Goal: Information Seeking & Learning: Learn about a topic

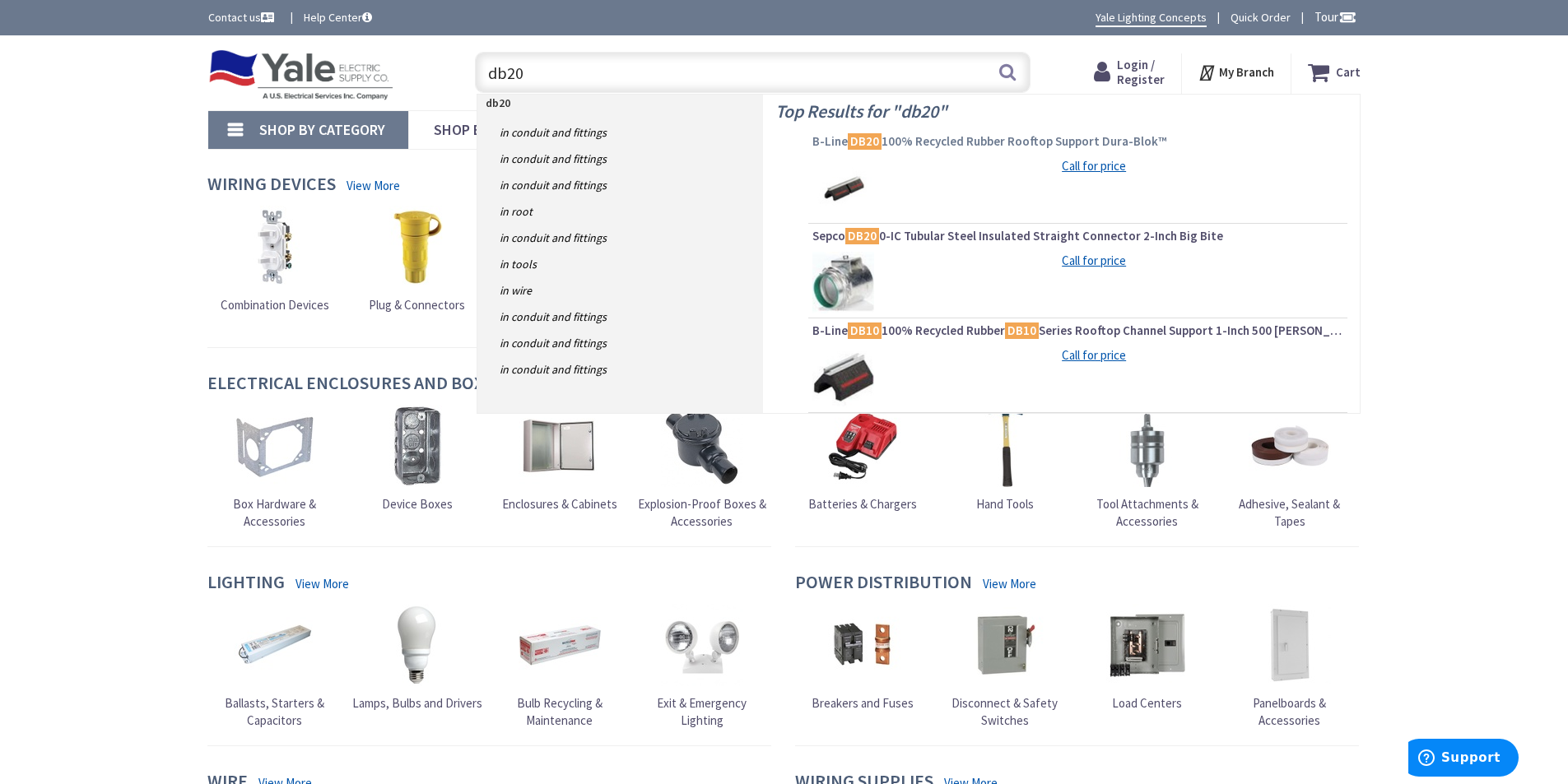
type input "db20"
click at [955, 140] on span "B-Line DB20 100% Recycled Rubber Rooftop Support Dura-Blok™" at bounding box center [1077, 141] width 531 height 17
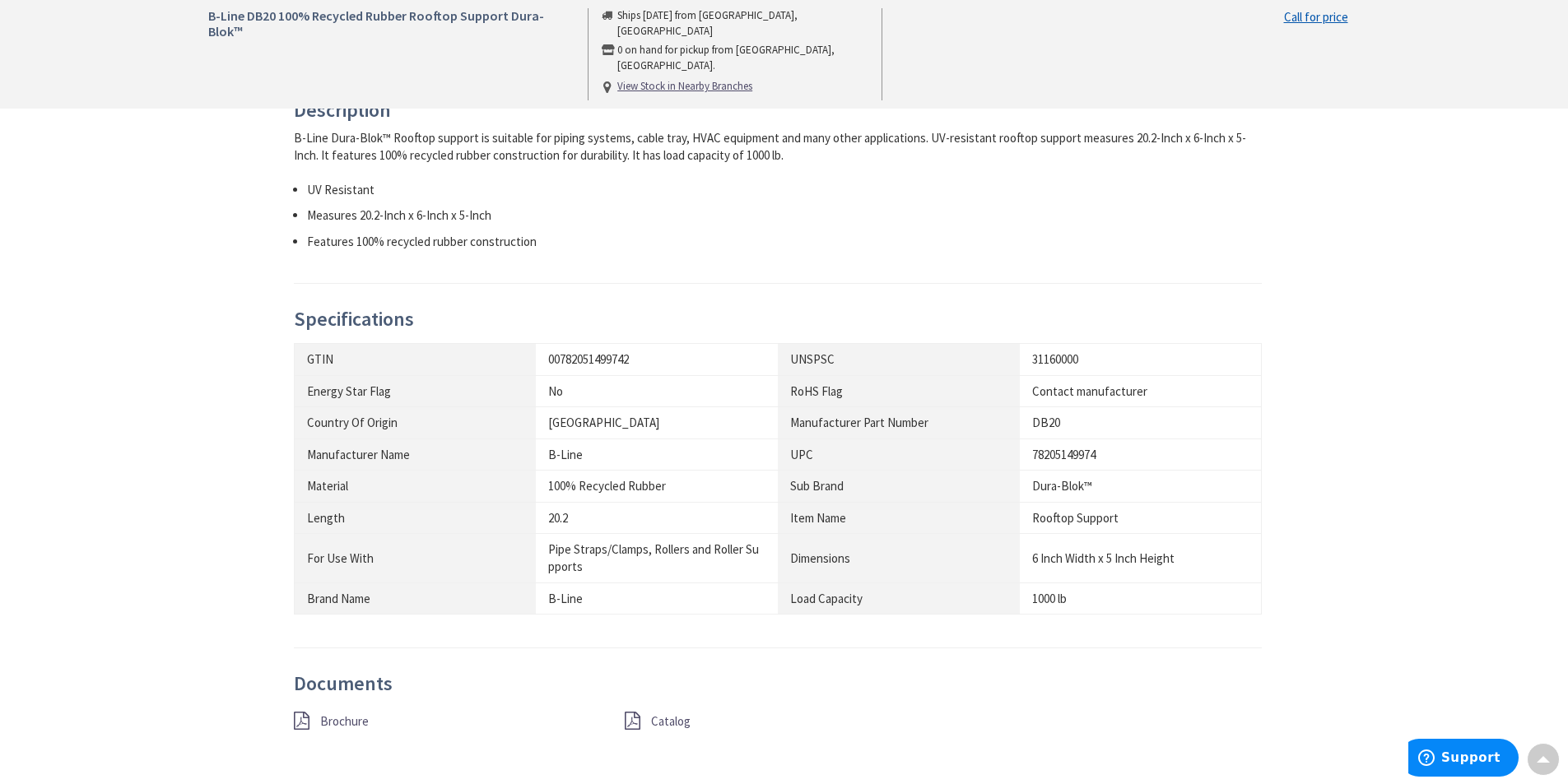
scroll to position [823, 0]
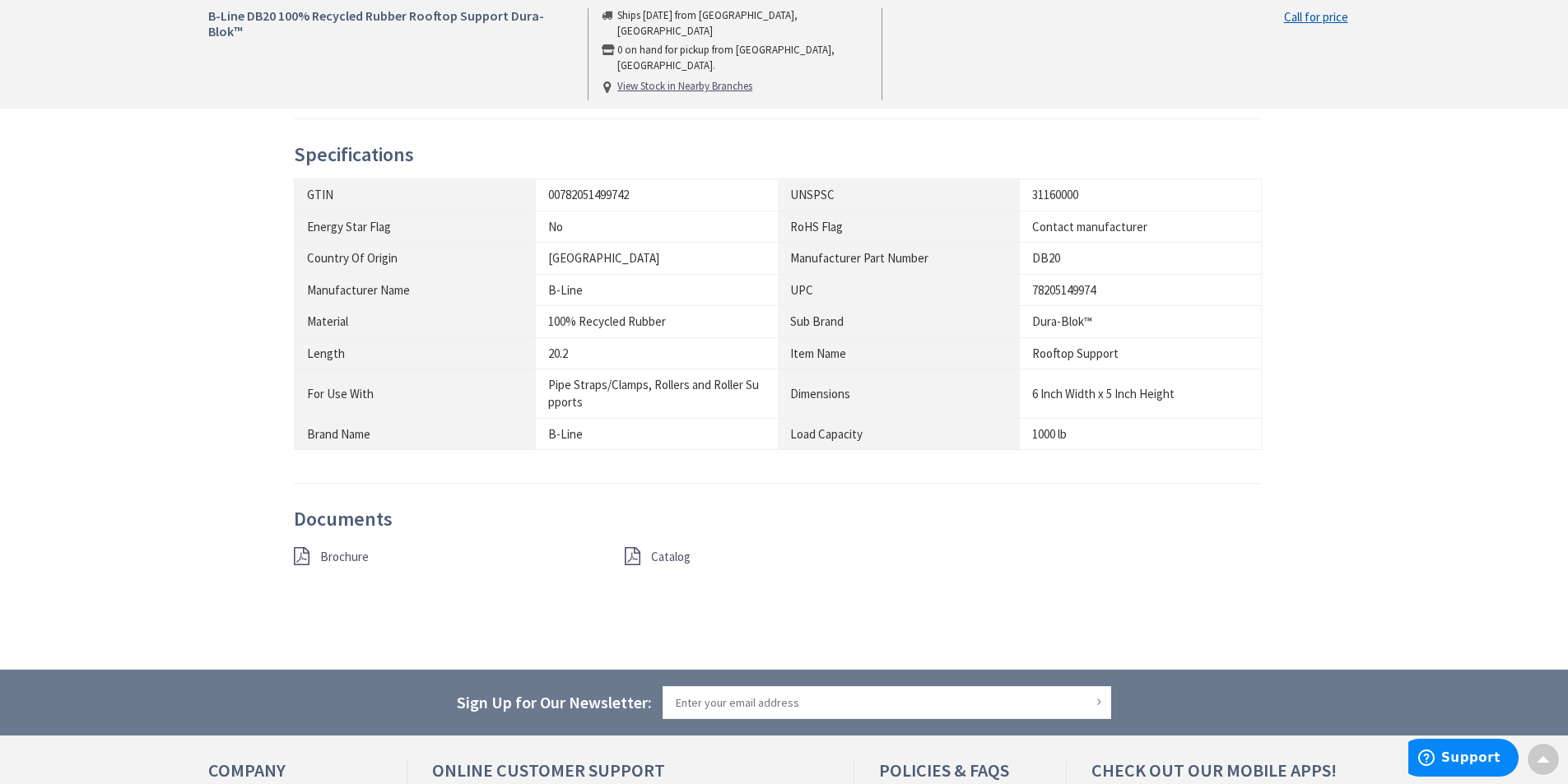
click at [669, 553] on span "Catalog" at bounding box center [671, 556] width 39 height 16
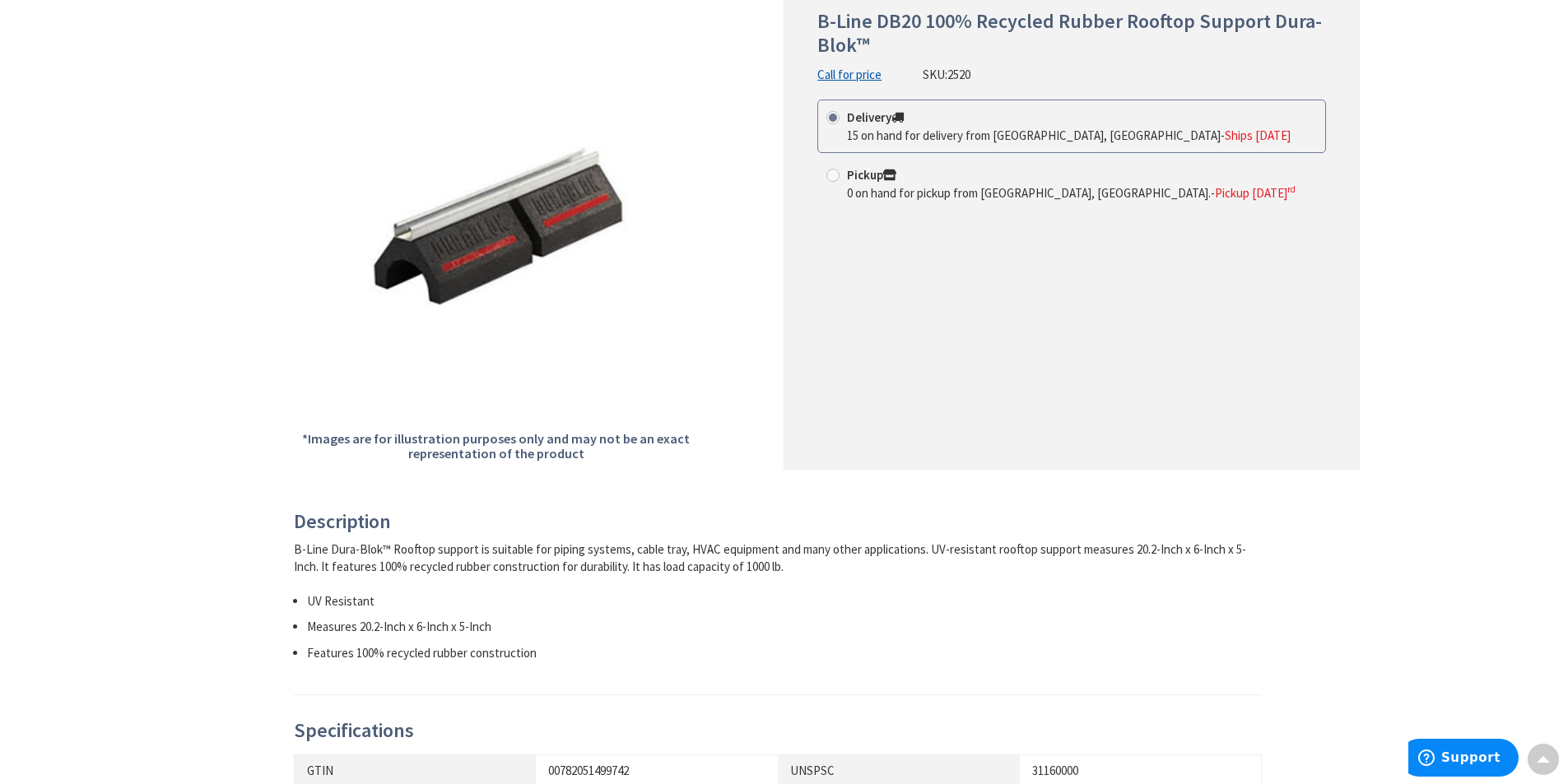
scroll to position [0, 0]
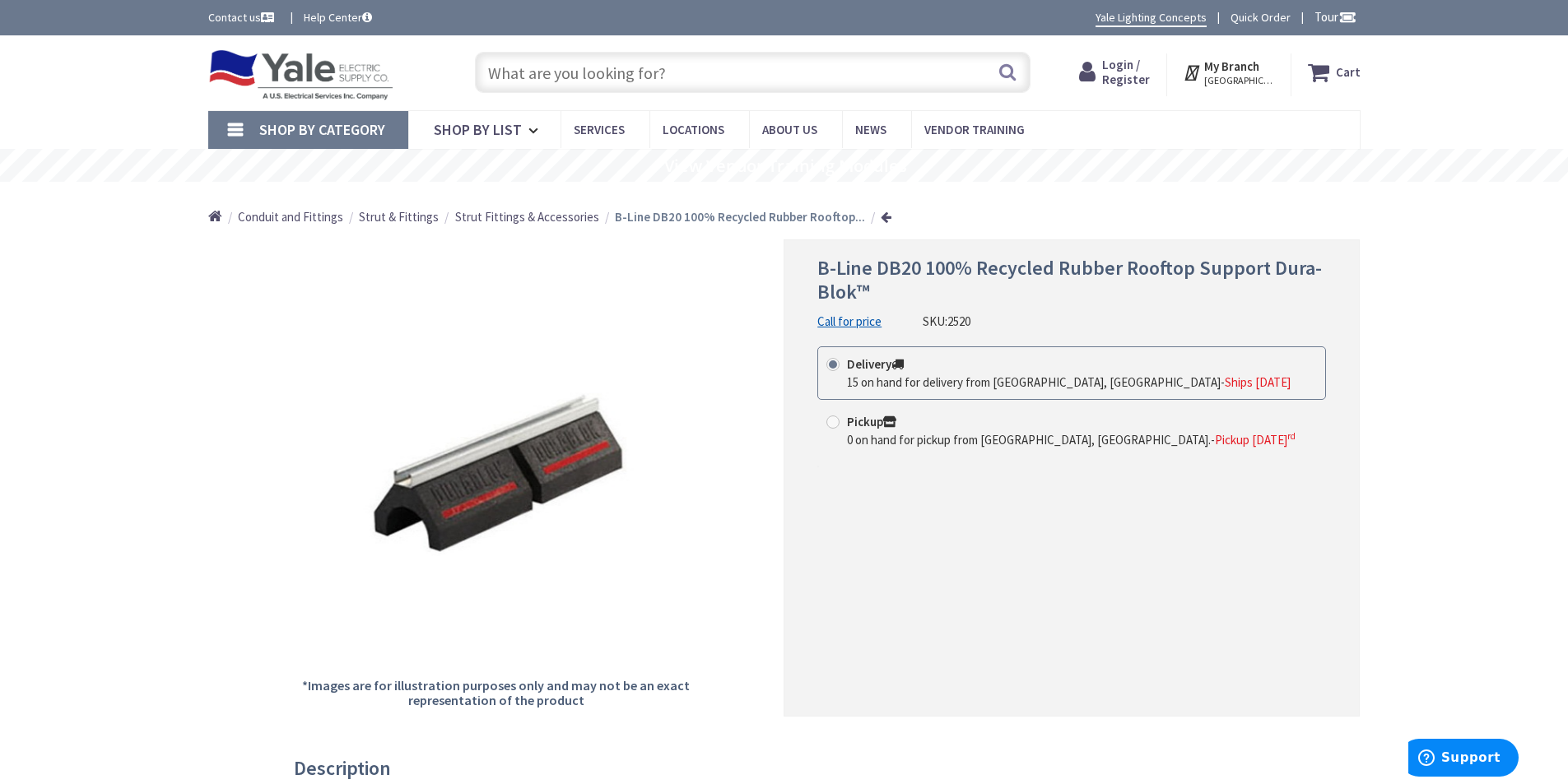
click at [544, 84] on input "text" at bounding box center [752, 72] width 556 height 41
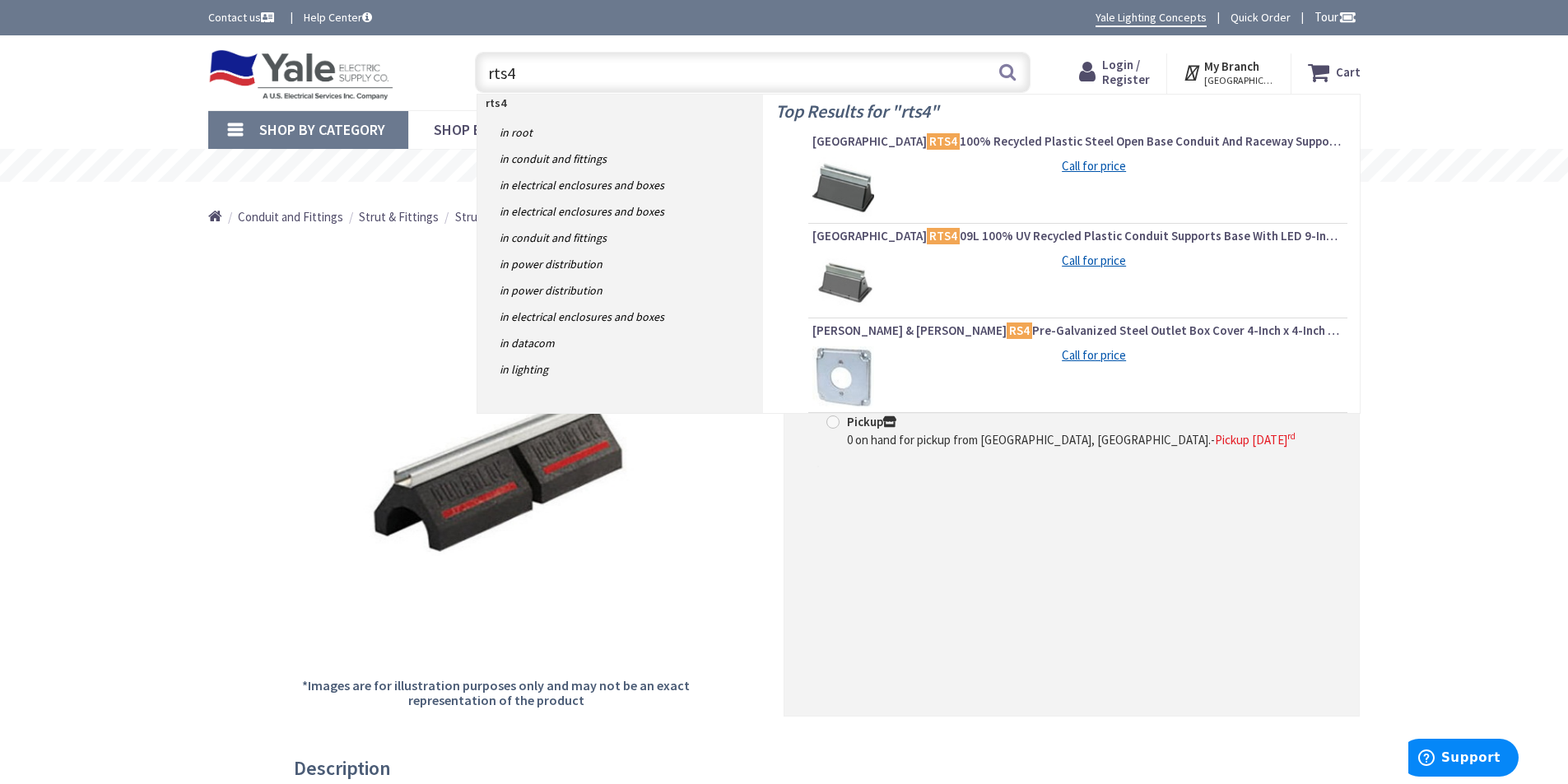
type input "rts4"
drag, startPoint x: 783, startPoint y: 122, endPoint x: 937, endPoint y: 136, distance: 154.6
click at [937, 136] on span "Arlington RTS4 100% Recycled Plastic Steel Open Base Conduit And Raceway Suppor…" at bounding box center [1077, 141] width 531 height 17
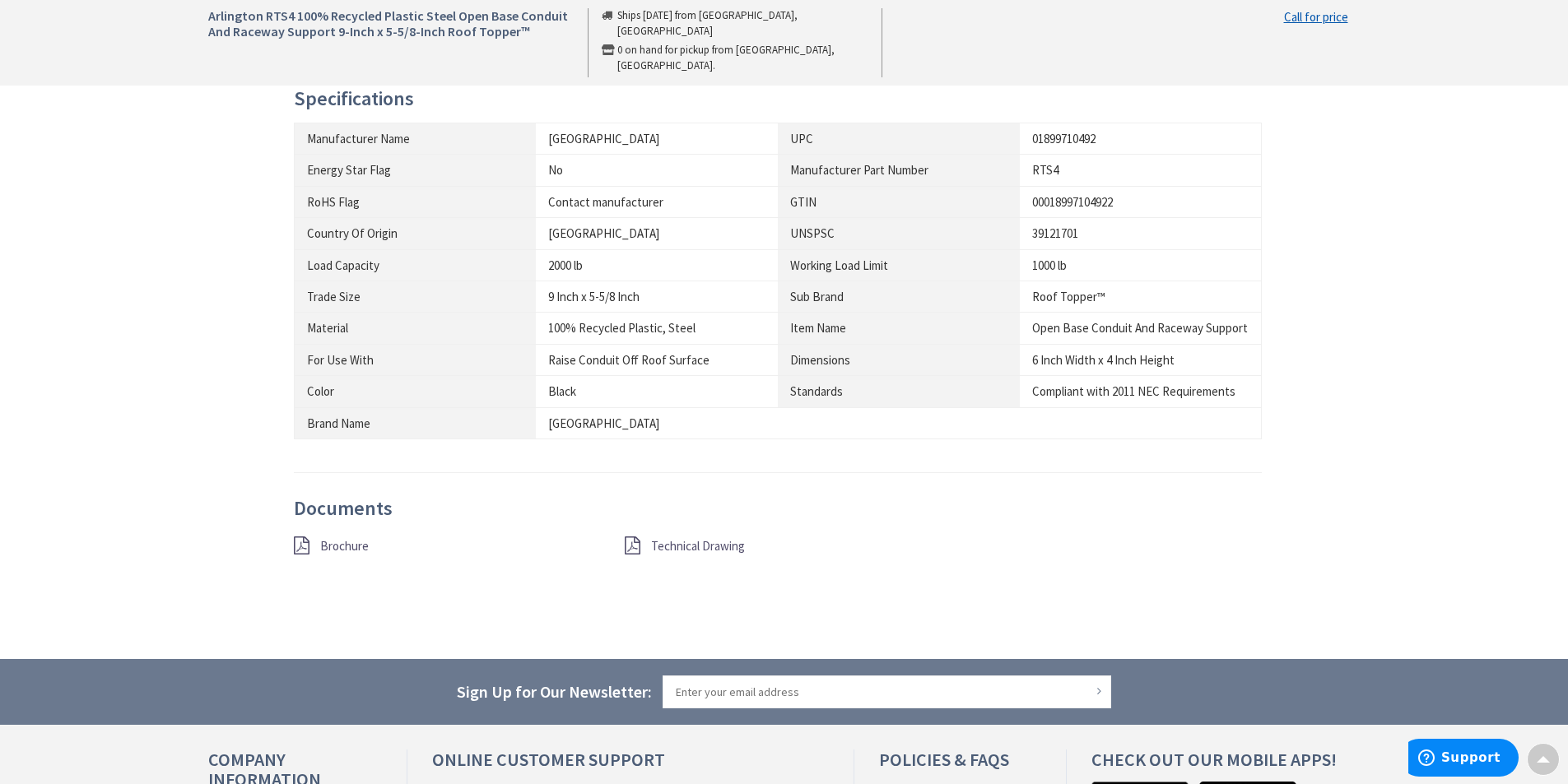
scroll to position [1070, 0]
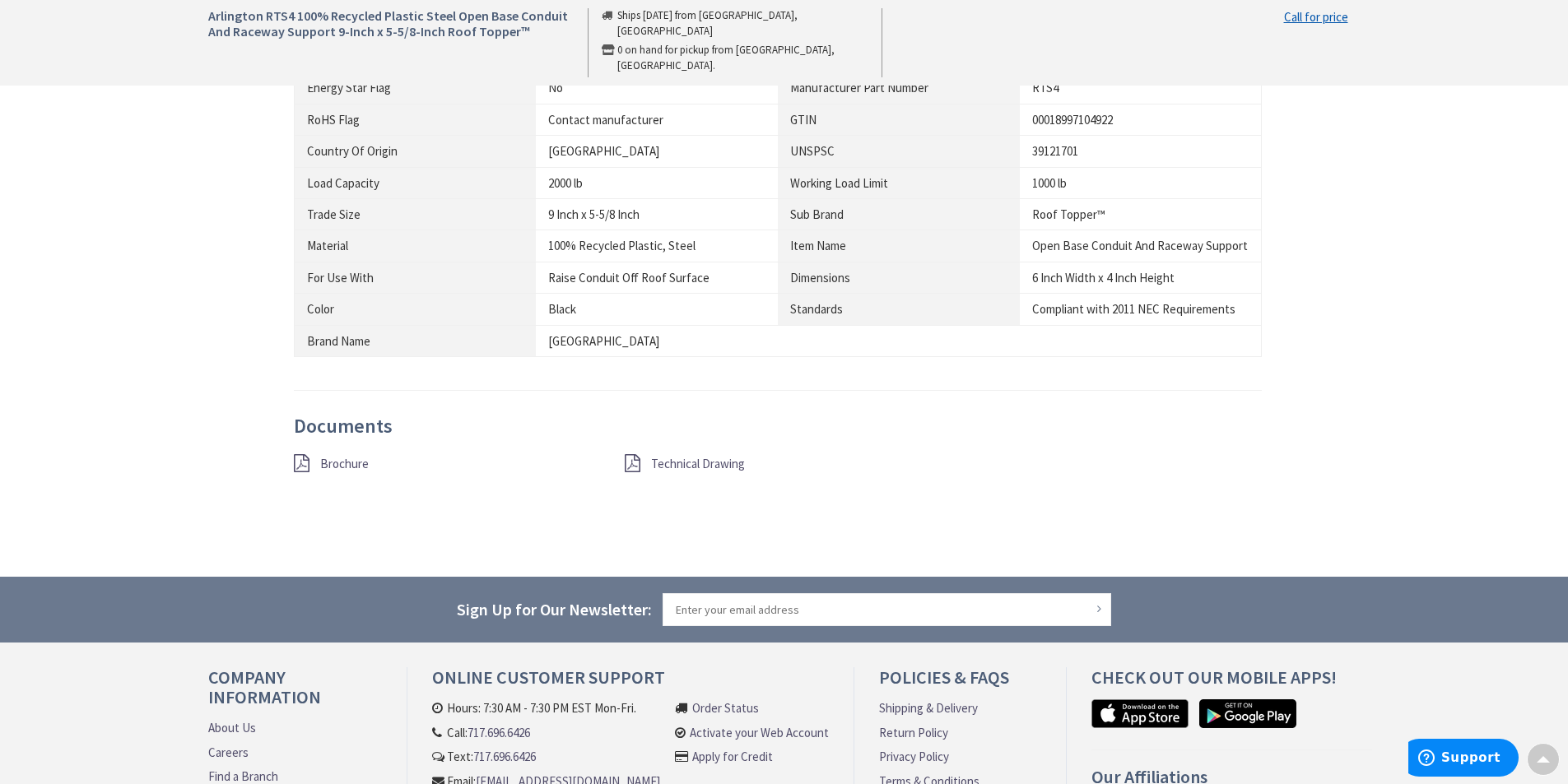
click at [682, 468] on span "Technical Drawing" at bounding box center [698, 463] width 94 height 16
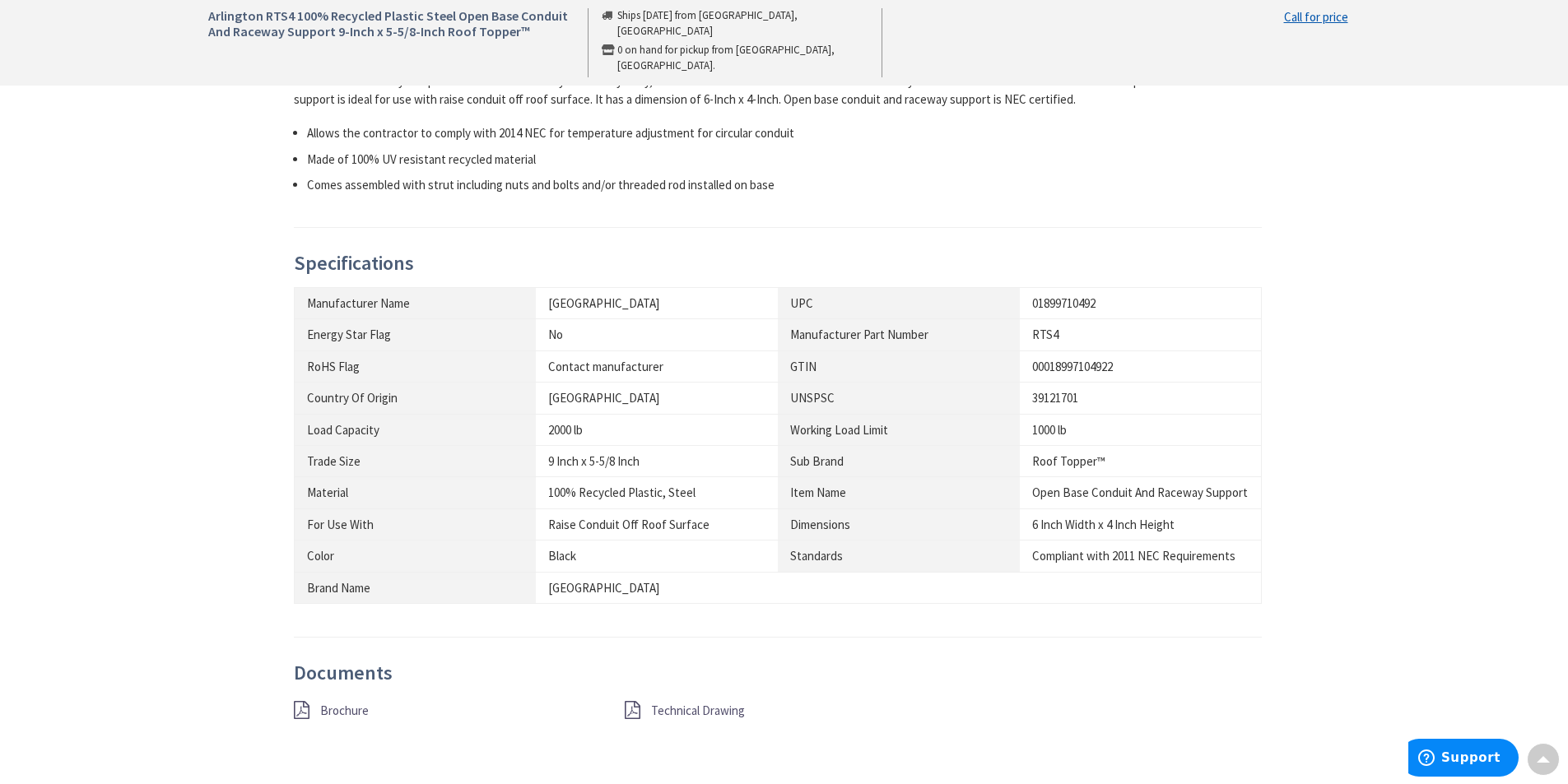
scroll to position [740, 0]
